Goal: Information Seeking & Learning: Learn about a topic

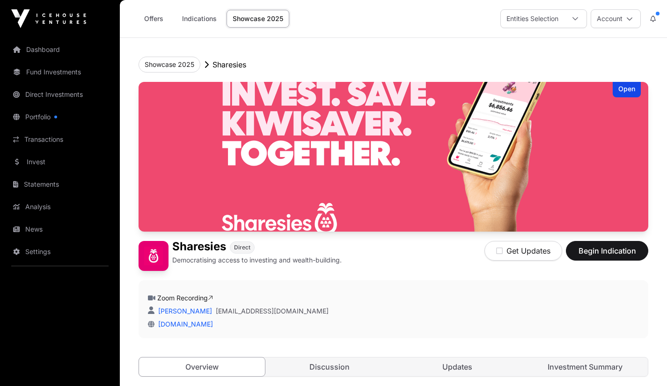
scroll to position [135, 0]
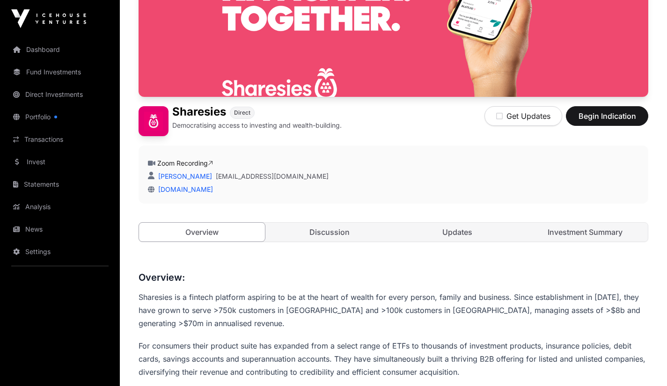
click at [31, 122] on link "Portfolio" at bounding box center [59, 117] width 105 height 21
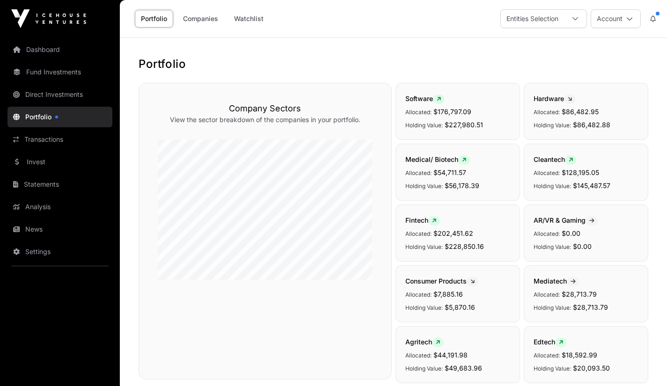
click at [200, 21] on link "Companies" at bounding box center [200, 19] width 47 height 18
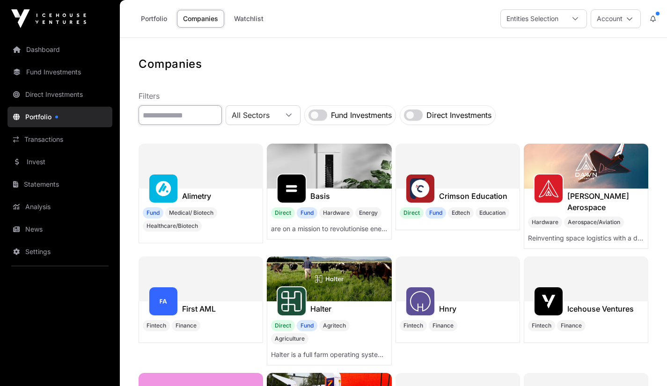
click at [169, 117] on input "text" at bounding box center [180, 115] width 83 height 20
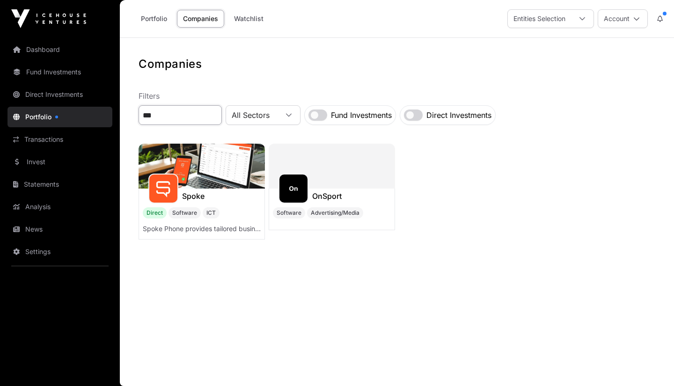
type input "***"
click at [188, 167] on img at bounding box center [202, 166] width 126 height 45
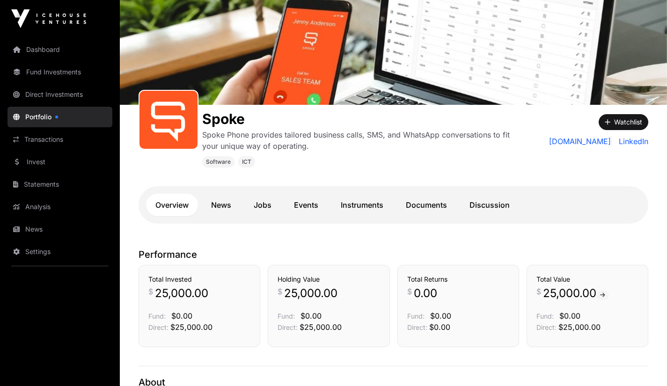
scroll to position [49, 0]
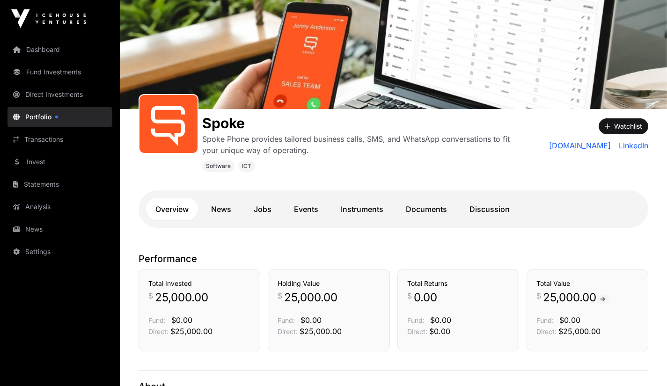
click at [436, 214] on link "Documents" at bounding box center [426, 209] width 60 height 22
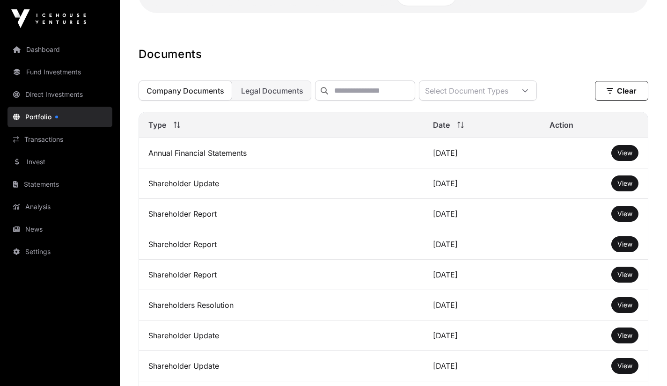
scroll to position [268, 0]
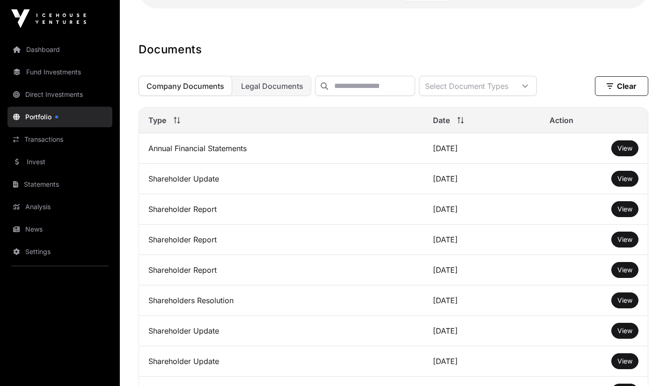
click at [627, 150] on link "View" at bounding box center [624, 148] width 15 height 9
click at [611, 187] on button "View" at bounding box center [624, 179] width 27 height 16
click at [619, 183] on span "View" at bounding box center [624, 179] width 15 height 8
